Goal: Task Accomplishment & Management: Manage account settings

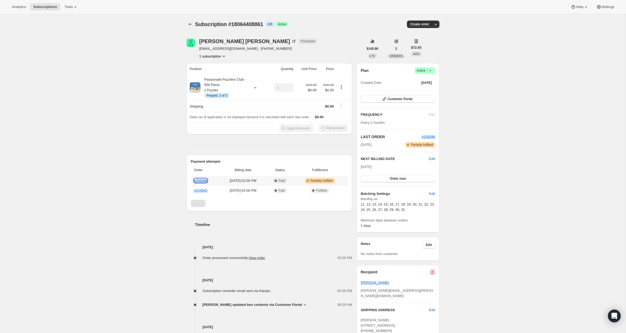
click at [204, 179] on link "#259398" at bounding box center [201, 181] width 14 height 4
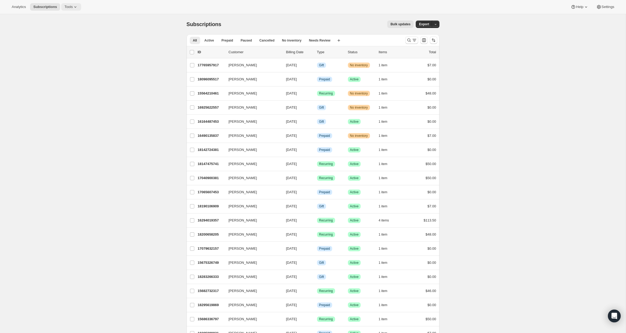
click at [69, 5] on span "Tools" at bounding box center [68, 7] width 8 height 4
click at [22, 6] on span "Analytics" at bounding box center [19, 7] width 14 height 4
click at [74, 5] on icon at bounding box center [75, 6] width 5 height 5
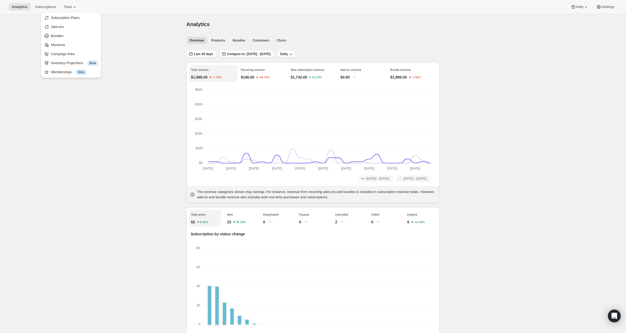
click at [608, 11] on div "Analytics Subscriptions Tools Help Settings" at bounding box center [313, 7] width 626 height 14
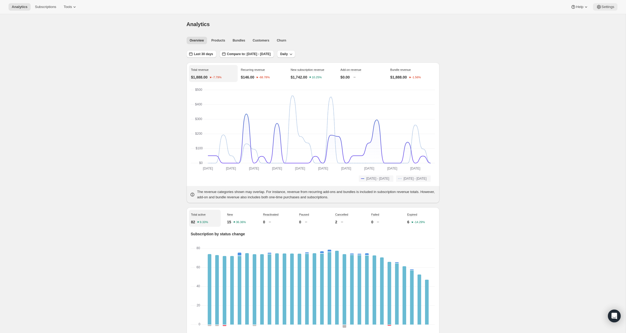
click at [608, 6] on span "Settings" at bounding box center [608, 7] width 13 height 4
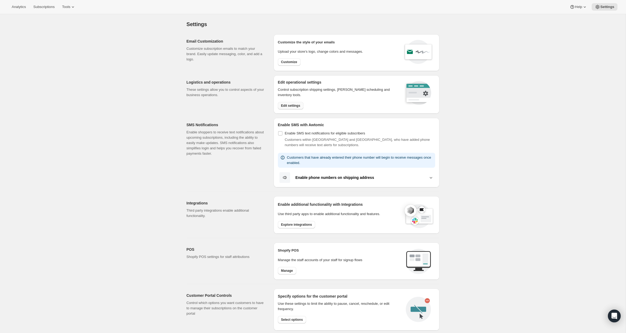
click at [288, 103] on button "Edit settings" at bounding box center [291, 105] width 26 height 7
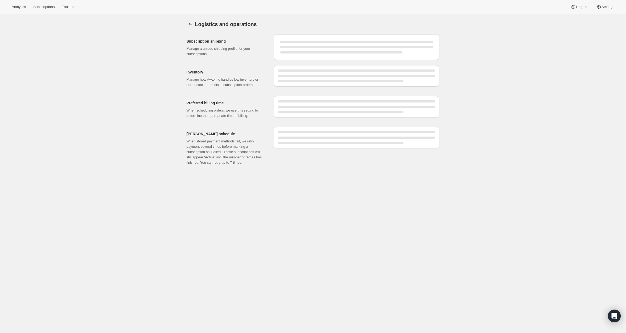
select select "DAY"
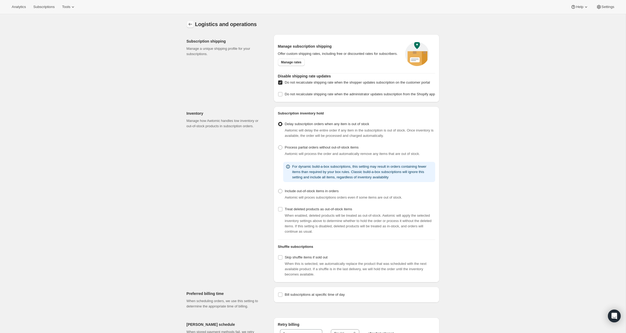
click at [187, 25] on button "Settings" at bounding box center [190, 23] width 7 height 7
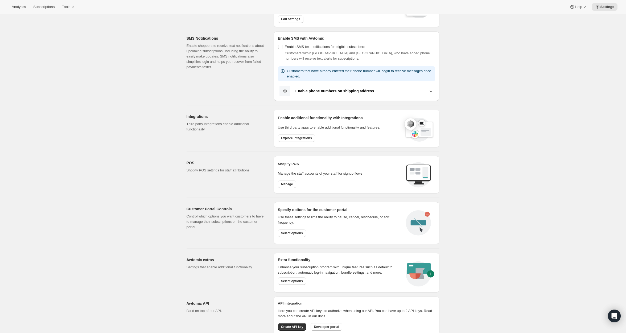
scroll to position [104, 0]
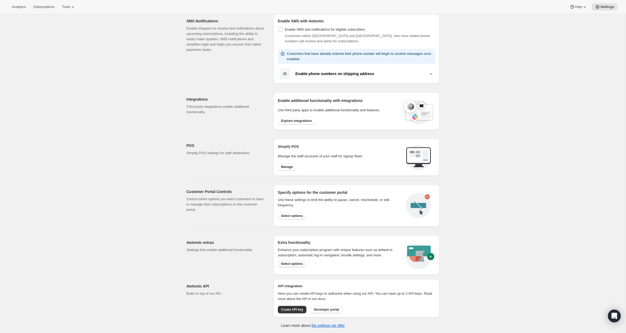
click at [290, 263] on span "Select options" at bounding box center [292, 264] width 22 height 4
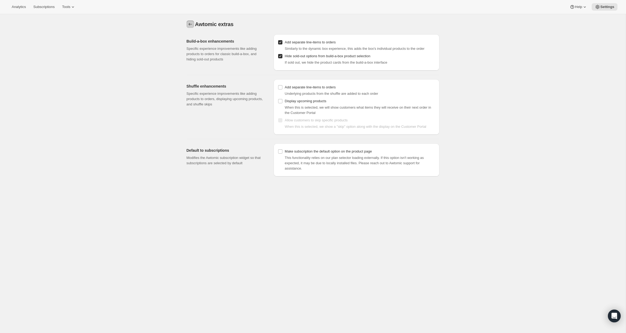
click at [188, 24] on icon "Settings" at bounding box center [190, 24] width 5 height 5
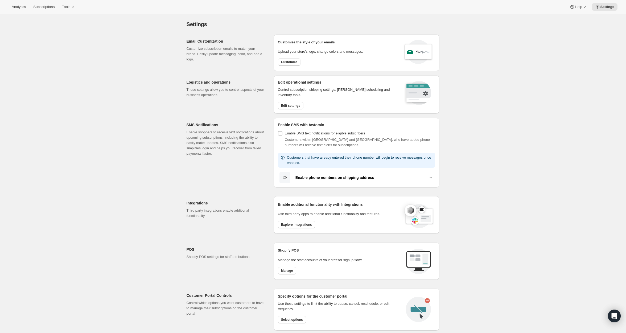
scroll to position [104, 0]
